Goal: Navigation & Orientation: Find specific page/section

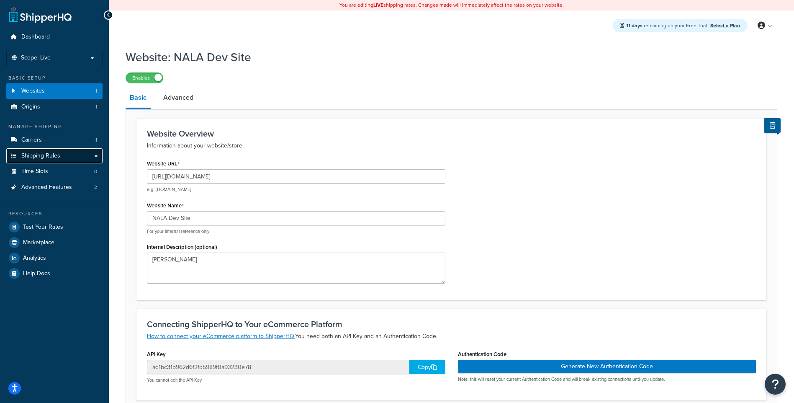
click at [49, 159] on span "Shipping Rules" at bounding box center [40, 155] width 39 height 7
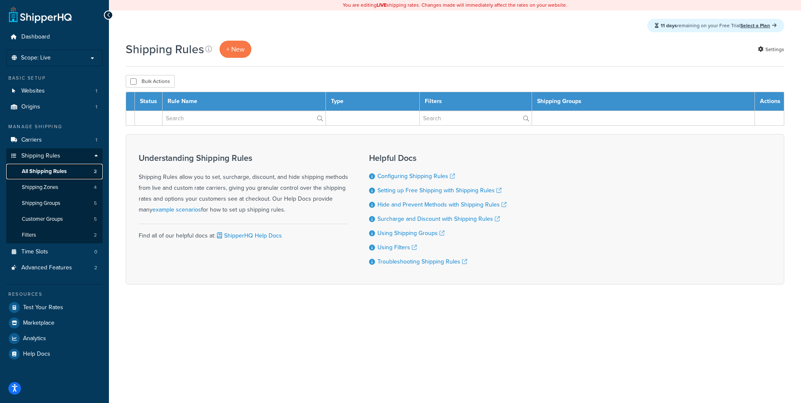
click at [57, 167] on link "All Shipping Rules 2" at bounding box center [54, 171] width 96 height 15
